Goal: Information Seeking & Learning: Learn about a topic

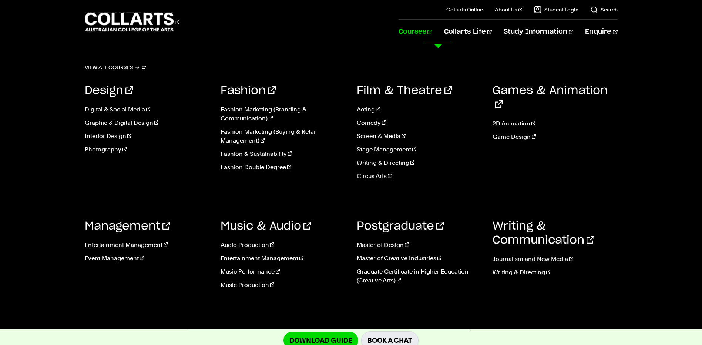
click at [433, 34] on link "Courses" at bounding box center [416, 32] width 34 height 24
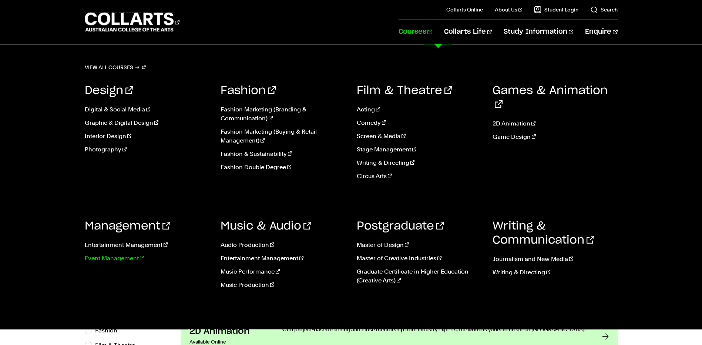
click at [124, 259] on link "Event Management" at bounding box center [147, 258] width 125 height 9
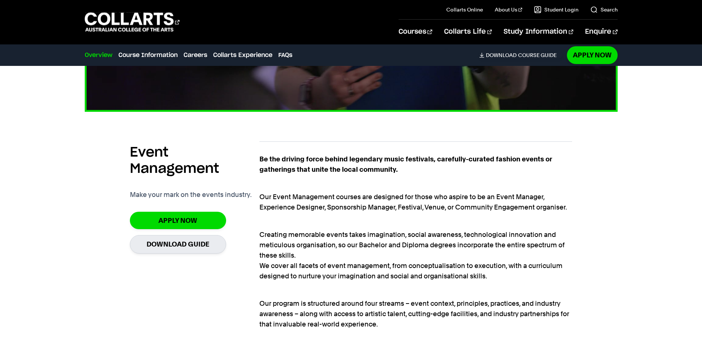
scroll to position [444, 0]
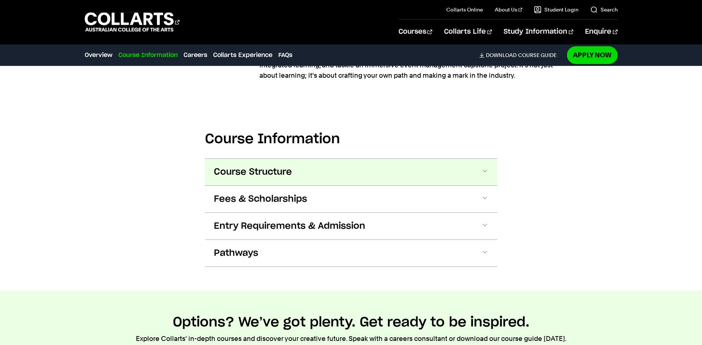
click at [280, 175] on span "Course Structure" at bounding box center [253, 172] width 78 height 12
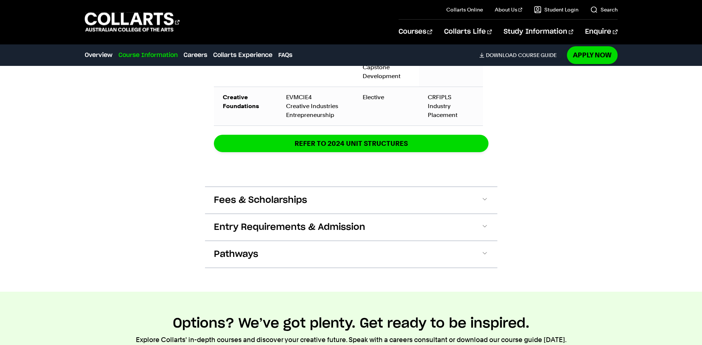
scroll to position [1314, 0]
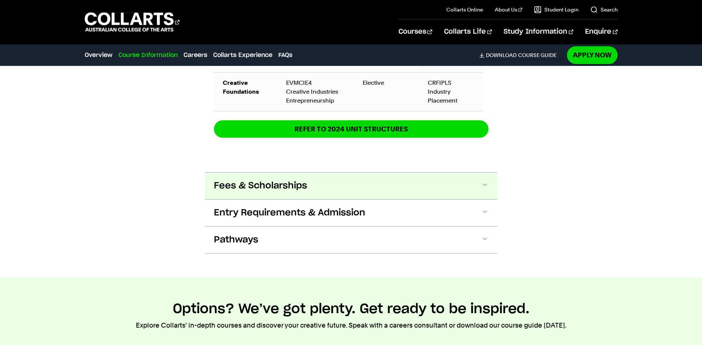
click at [282, 192] on span "Fees & Scholarships" at bounding box center [260, 186] width 93 height 12
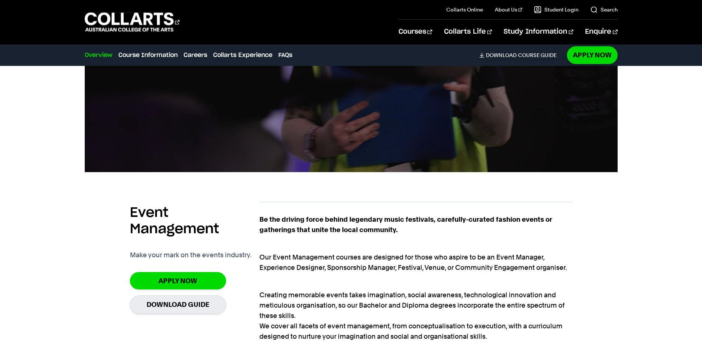
scroll to position [124, 0]
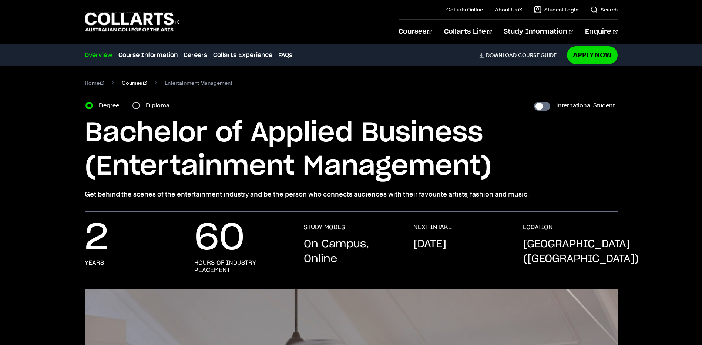
click at [127, 85] on link "Courses" at bounding box center [134, 83] width 25 height 10
click at [137, 108] on input "Diploma" at bounding box center [136, 105] width 7 height 7
radio input "true"
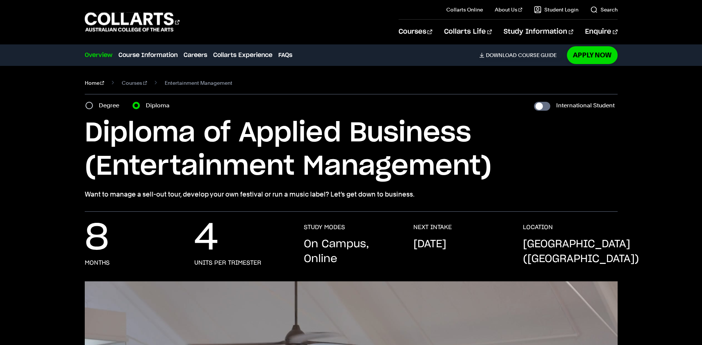
click at [97, 81] on link "Home" at bounding box center [95, 83] width 20 height 10
click at [89, 104] on input "Degree" at bounding box center [89, 105] width 7 height 7
radio input "true"
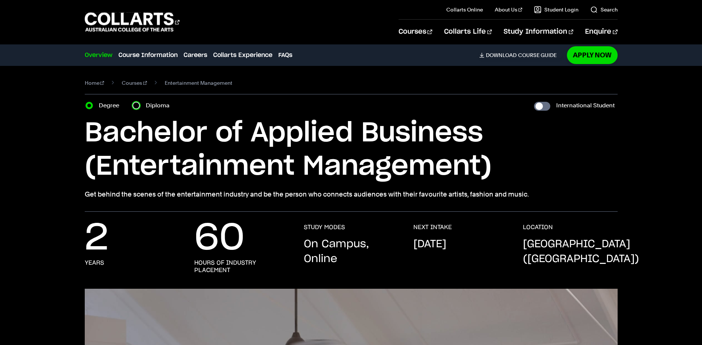
click at [133, 104] on input "Diploma" at bounding box center [136, 105] width 7 height 7
radio input "true"
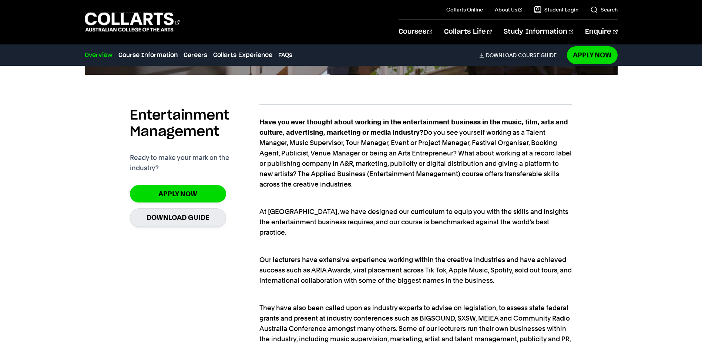
scroll to position [555, 0]
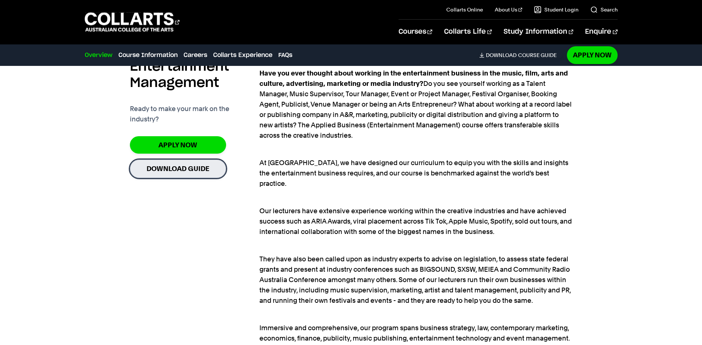
click at [184, 166] on link "Download Guide" at bounding box center [178, 169] width 96 height 18
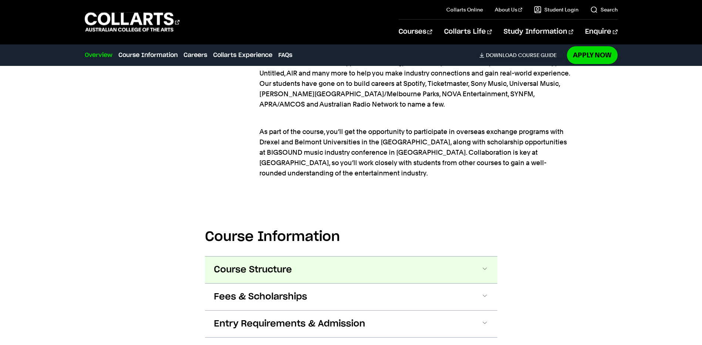
click at [310, 257] on button "Course Structure" at bounding box center [351, 270] width 293 height 27
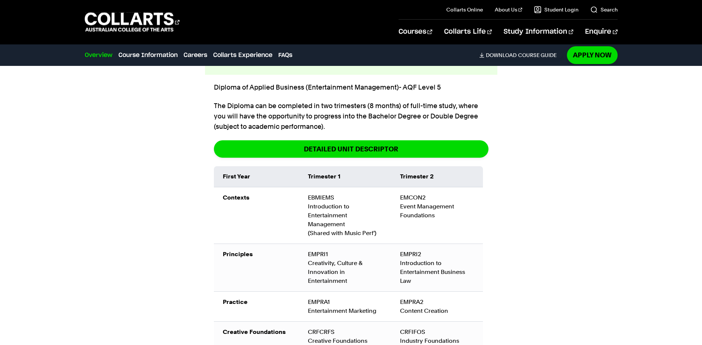
scroll to position [1095, 0]
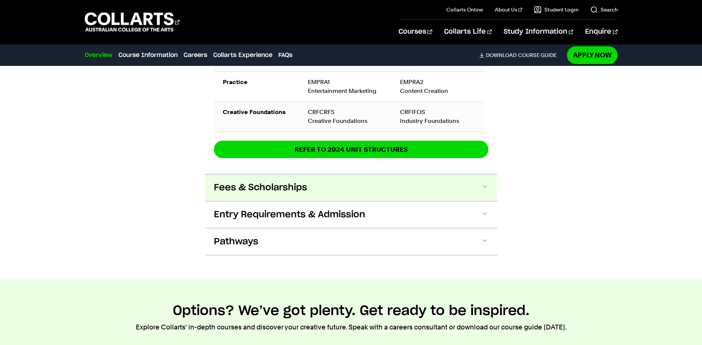
click at [252, 176] on button "Fees & Scholarships" at bounding box center [351, 187] width 293 height 27
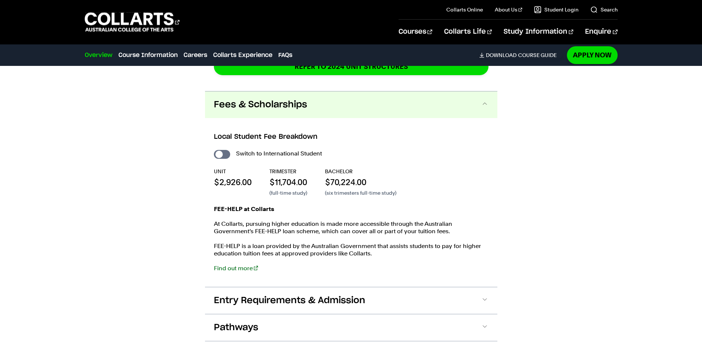
scroll to position [1367, 0]
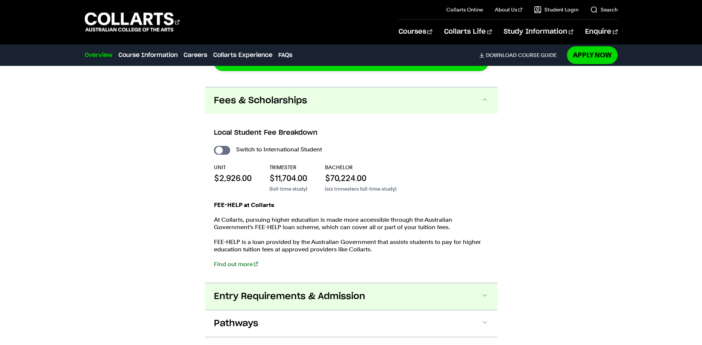
click at [260, 291] on span "Entry Requirements & Admission" at bounding box center [289, 297] width 151 height 12
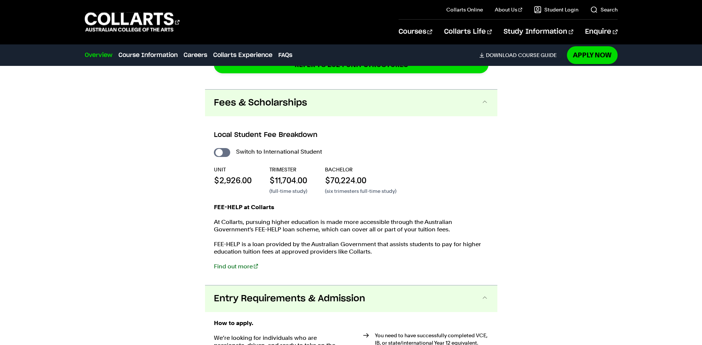
scroll to position [1304, 0]
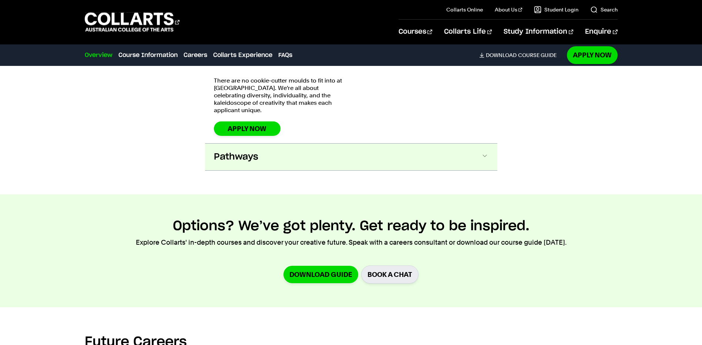
click at [245, 144] on button "Pathways" at bounding box center [351, 157] width 293 height 27
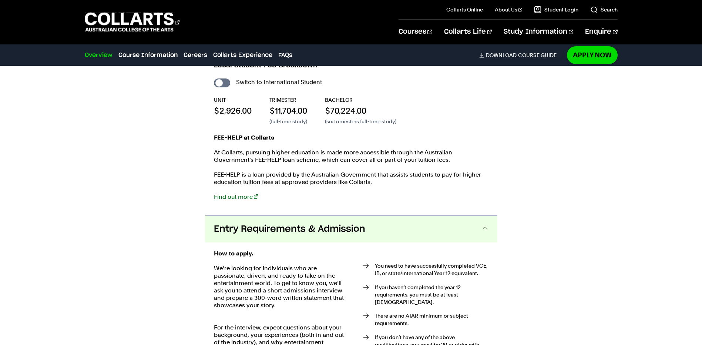
scroll to position [1353, 0]
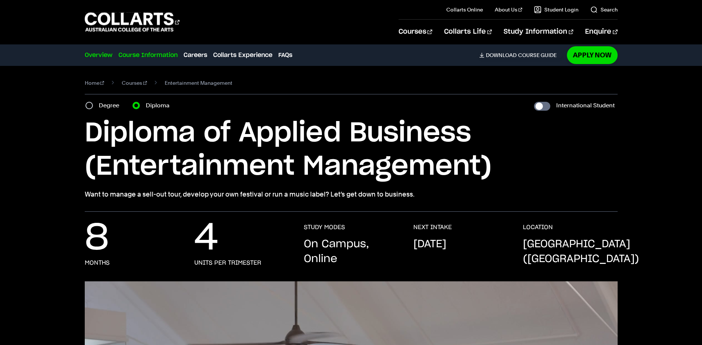
click at [150, 56] on link "Course Information" at bounding box center [147, 55] width 59 height 9
click at [131, 80] on link "Courses" at bounding box center [134, 83] width 25 height 10
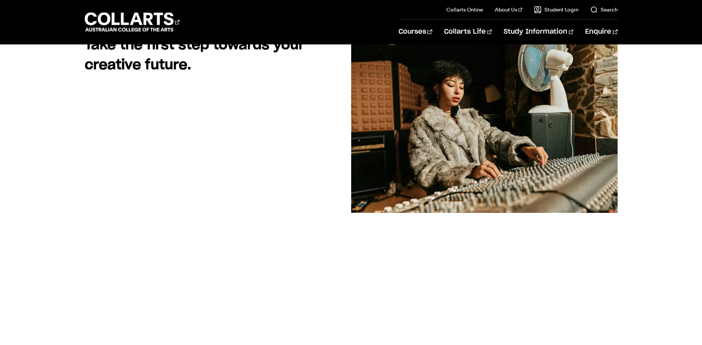
scroll to position [111, 0]
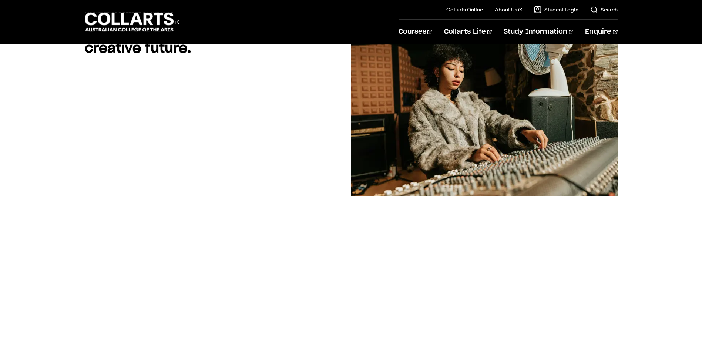
click at [32, 267] on div "Take the first step towards your creative future. The course guide includes det…" at bounding box center [351, 227] width 652 height 416
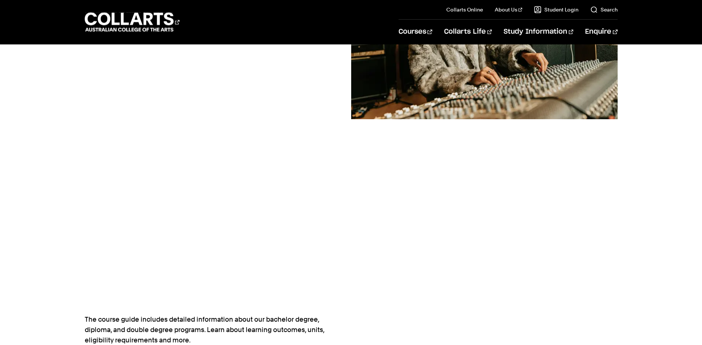
scroll to position [222, 0]
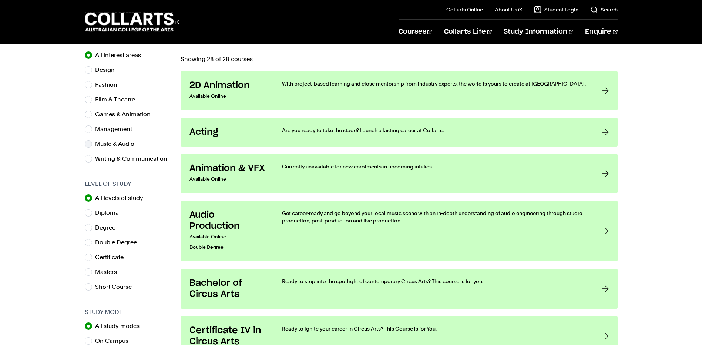
scroll to position [259, 0]
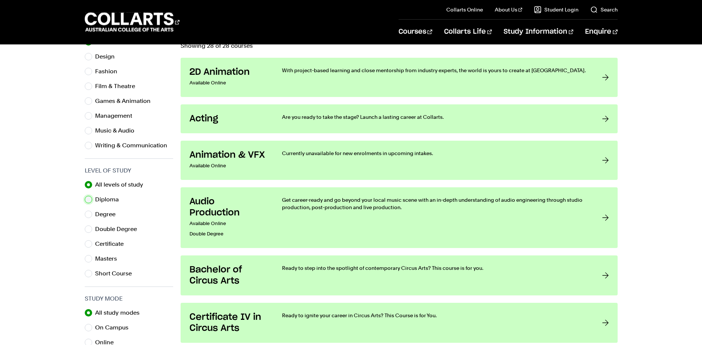
click at [91, 198] on input "Diploma" at bounding box center [88, 199] width 7 height 7
radio input "true"
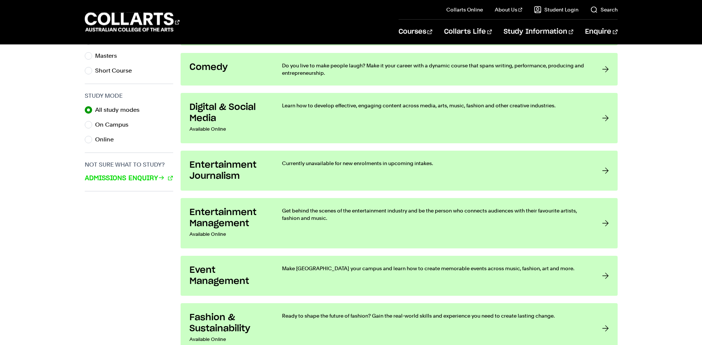
scroll to position [481, 0]
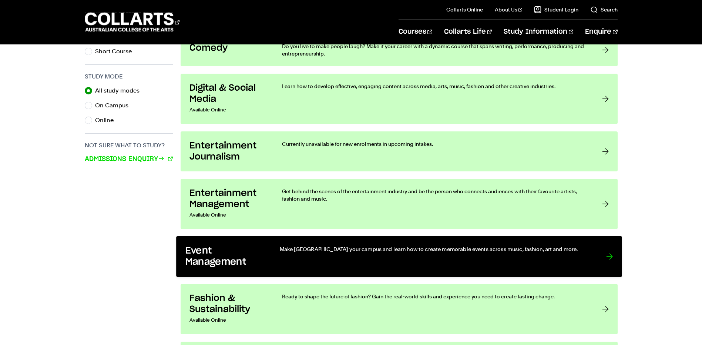
click at [225, 246] on h3 "Event Management" at bounding box center [224, 257] width 79 height 23
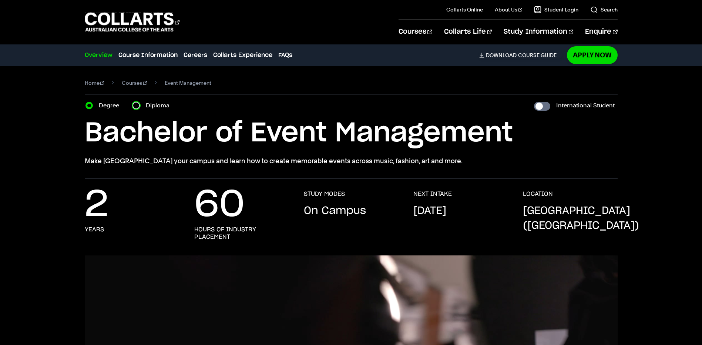
click at [137, 104] on input "Diploma" at bounding box center [136, 105] width 7 height 7
radio input "true"
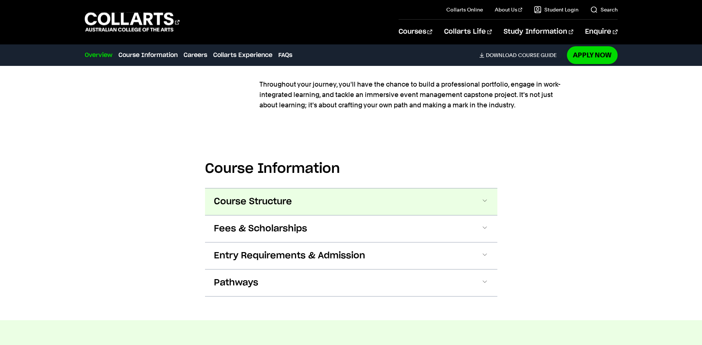
click at [290, 203] on span "Course Structure" at bounding box center [253, 202] width 78 height 12
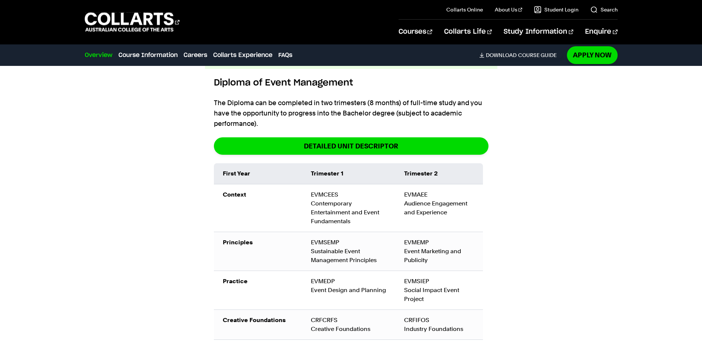
scroll to position [862, 0]
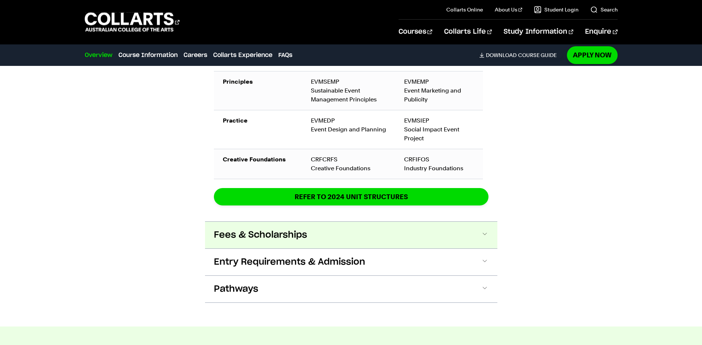
click at [240, 234] on span "Fees & Scholarships" at bounding box center [260, 235] width 93 height 12
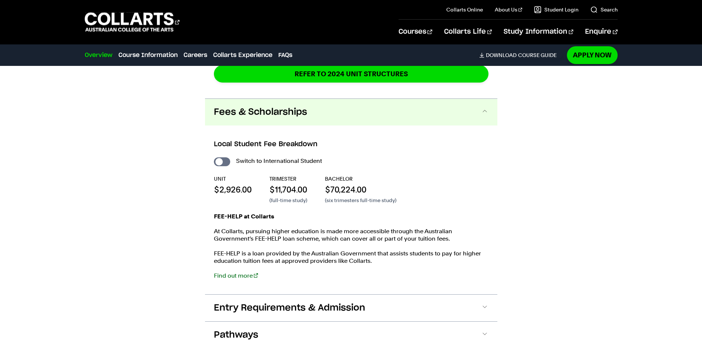
scroll to position [1166, 0]
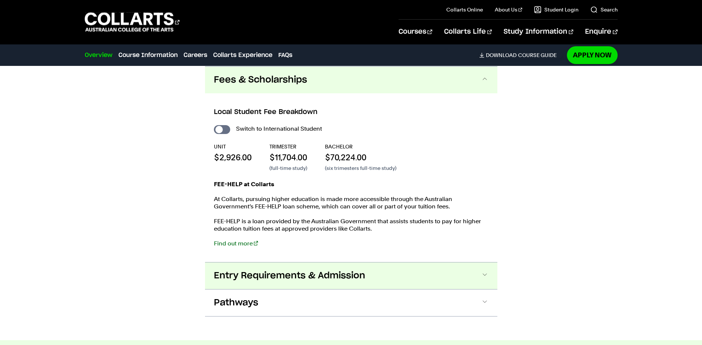
click at [304, 278] on span "Entry Requirements & Admission" at bounding box center [289, 276] width 151 height 12
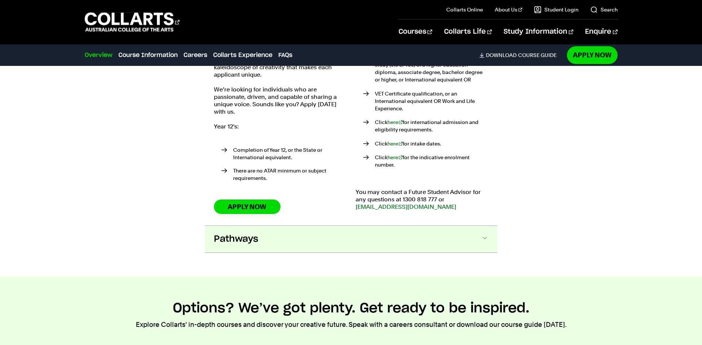
click at [283, 236] on button "Pathways" at bounding box center [351, 239] width 293 height 27
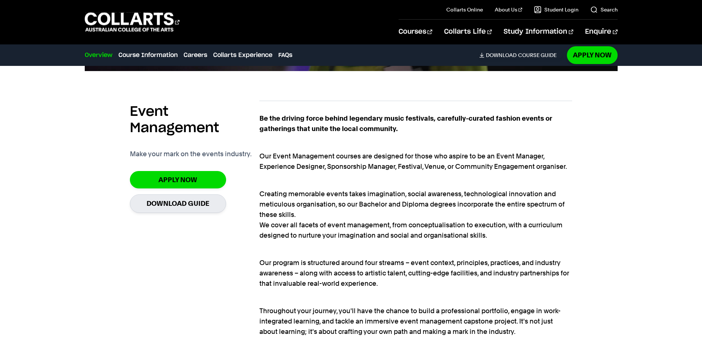
scroll to position [477, 0]
